Goal: Information Seeking & Learning: Learn about a topic

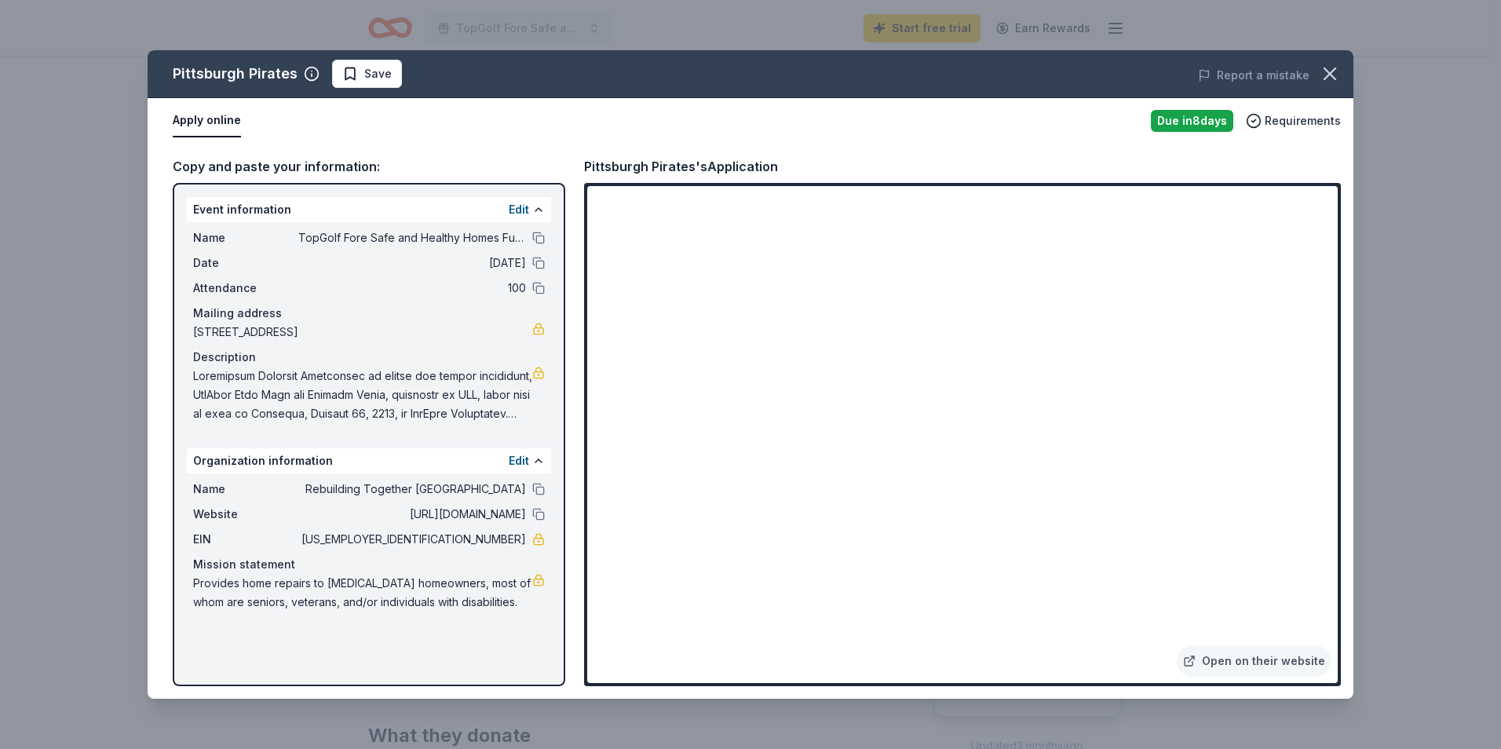
scroll to position [157, 0]
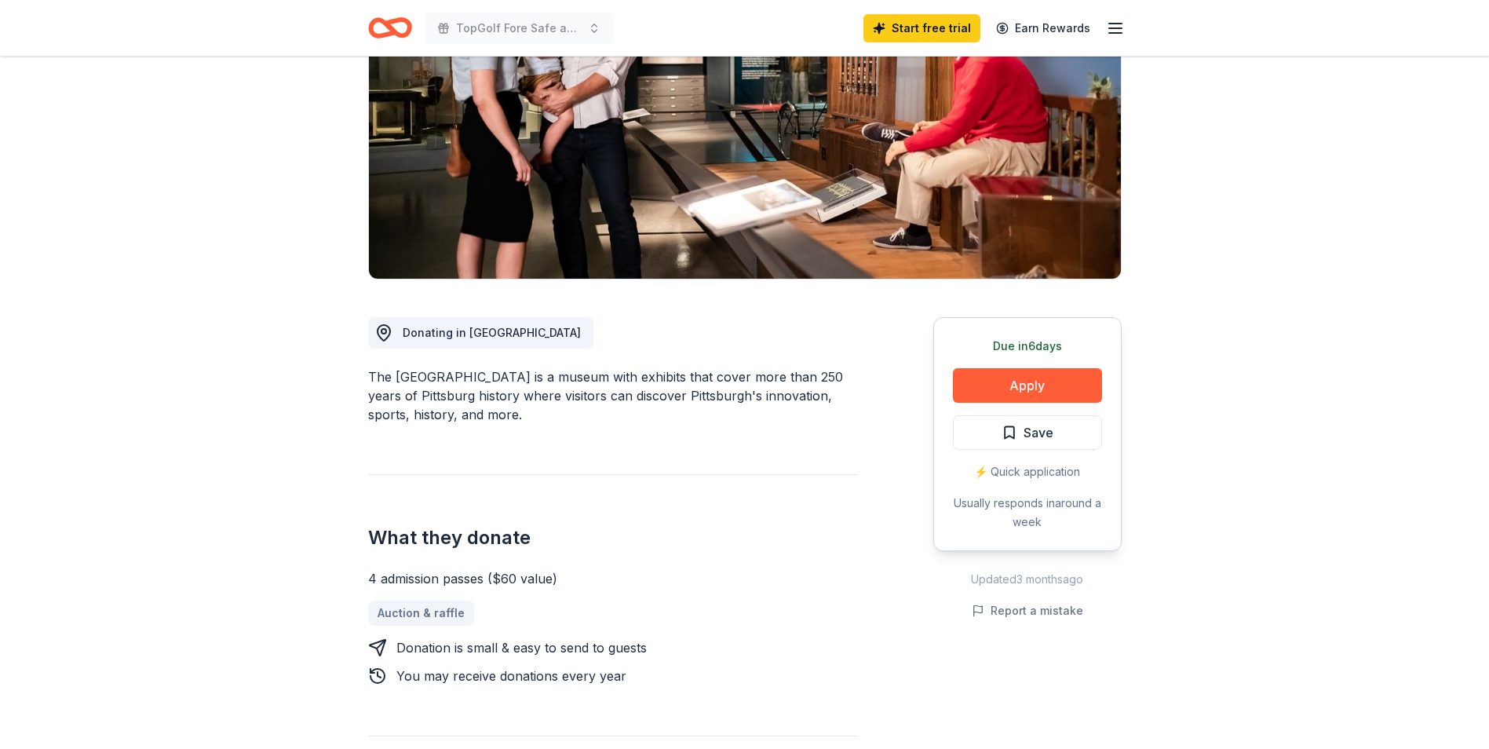
scroll to position [236, 0]
